Goal: Transaction & Acquisition: Purchase product/service

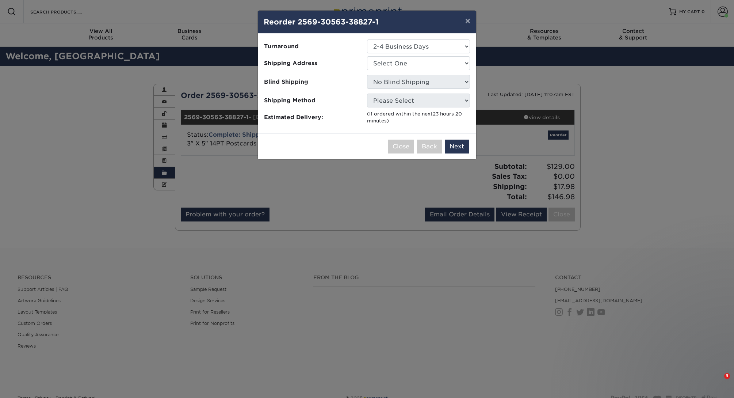
select select "a3089162-2eed-4028-9d47-d6ceb66d94c3"
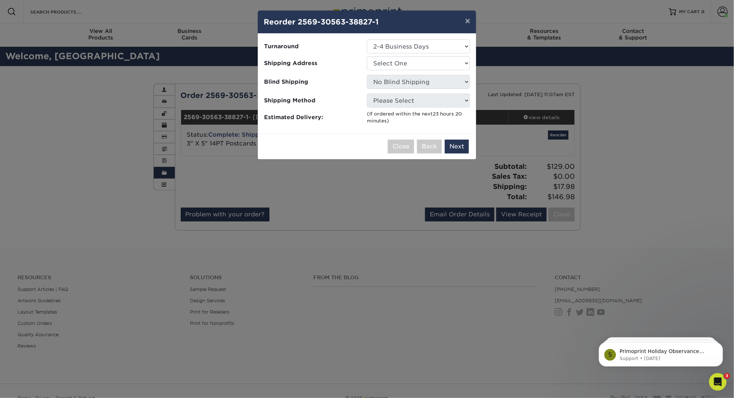
select select "221888"
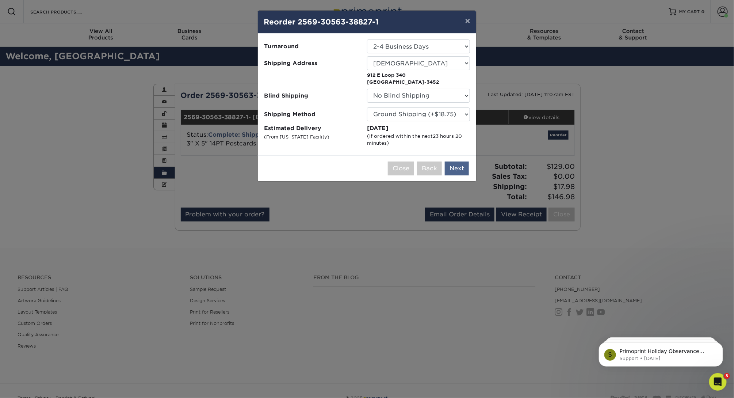
click at [459, 166] on button "Next" at bounding box center [457, 168] width 24 height 14
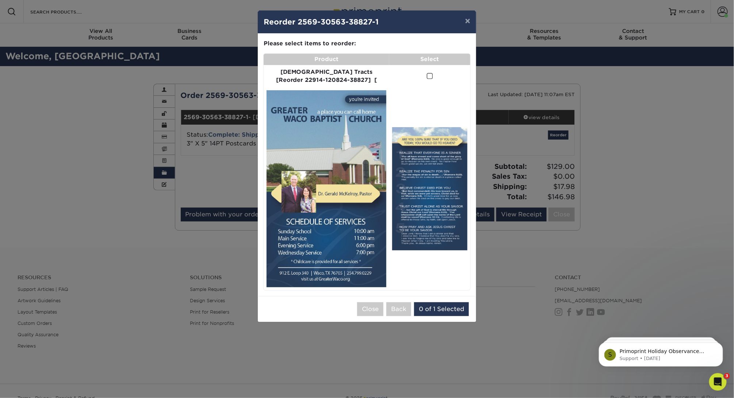
click at [415, 76] on td at bounding box center [429, 76] width 81 height 23
click at [427, 76] on span at bounding box center [430, 76] width 6 height 7
click at [0, 0] on input "checkbox" at bounding box center [0, 0] width 0 height 0
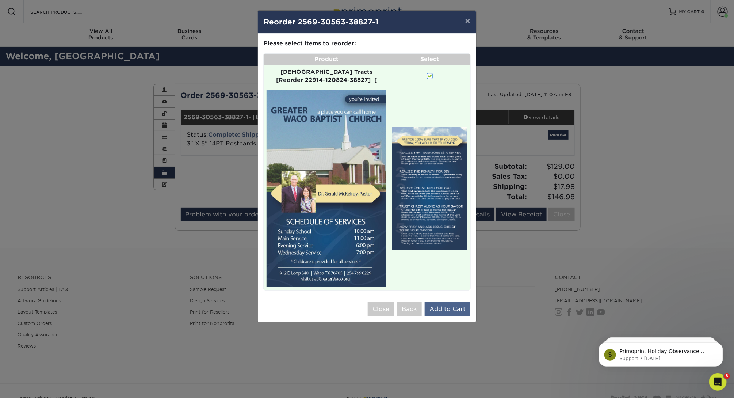
click at [451, 302] on button "Add to Cart" at bounding box center [448, 309] width 46 height 14
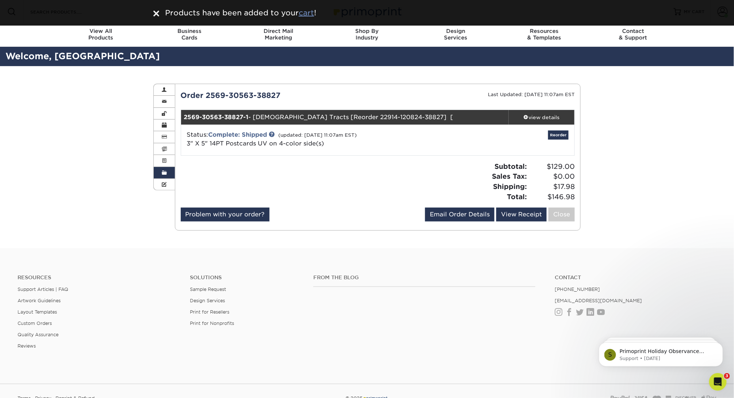
click at [308, 13] on u "cart" at bounding box center [306, 12] width 15 height 9
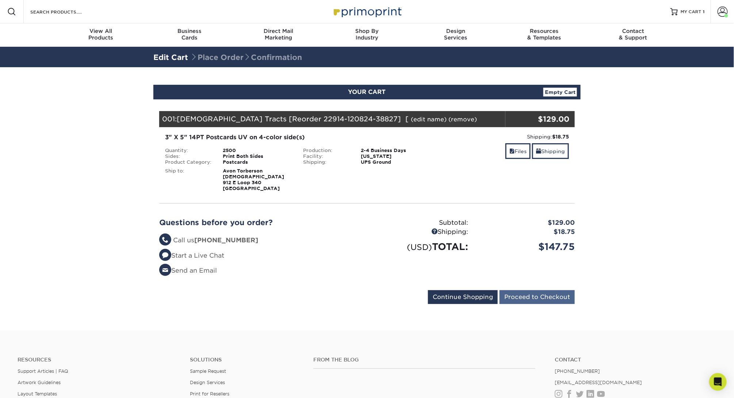
click at [547, 299] on input "Proceed to Checkout" at bounding box center [536, 297] width 75 height 14
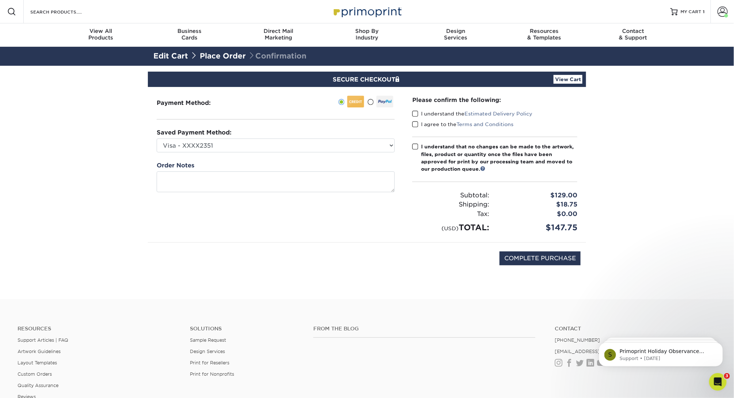
click at [383, 134] on div "Saved Payment Method: Visa - XXXX2351 Visa - XXXX6155 MasterCard - XXXX8343 Mas…" at bounding box center [276, 140] width 238 height 24
select select "74420"
click at [414, 114] on span at bounding box center [415, 113] width 6 height 7
click at [0, 0] on input "I understand the Estimated Delivery Policy" at bounding box center [0, 0] width 0 height 0
click at [414, 125] on span at bounding box center [415, 124] width 6 height 7
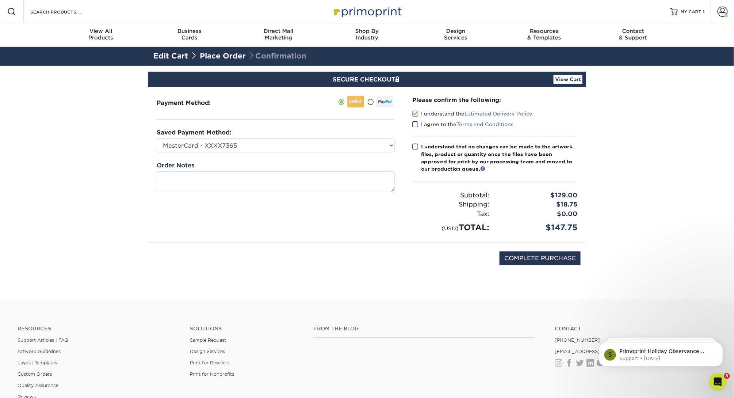
click at [0, 0] on input "I agree to the Terms and Conditions" at bounding box center [0, 0] width 0 height 0
click at [413, 146] on span at bounding box center [415, 146] width 6 height 7
click at [0, 0] on input "I understand that no changes can be made to the artwork, files, product or quan…" at bounding box center [0, 0] width 0 height 0
click at [548, 257] on input "COMPLETE PURCHASE" at bounding box center [539, 258] width 81 height 14
type input "PROCESSING, PLEASE WAIT..."
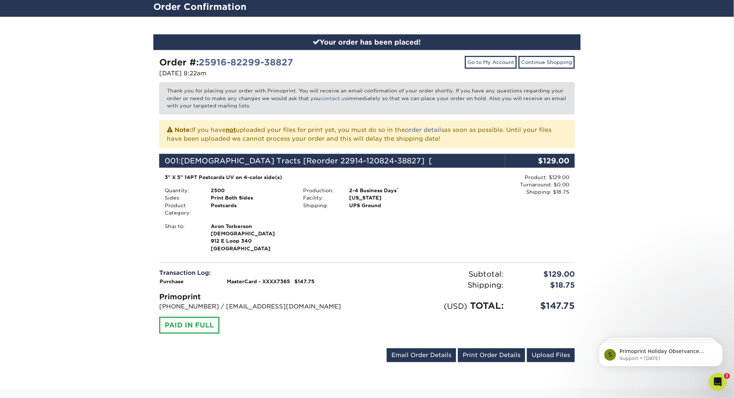
scroll to position [60, 0]
